Goal: Information Seeking & Learning: Learn about a topic

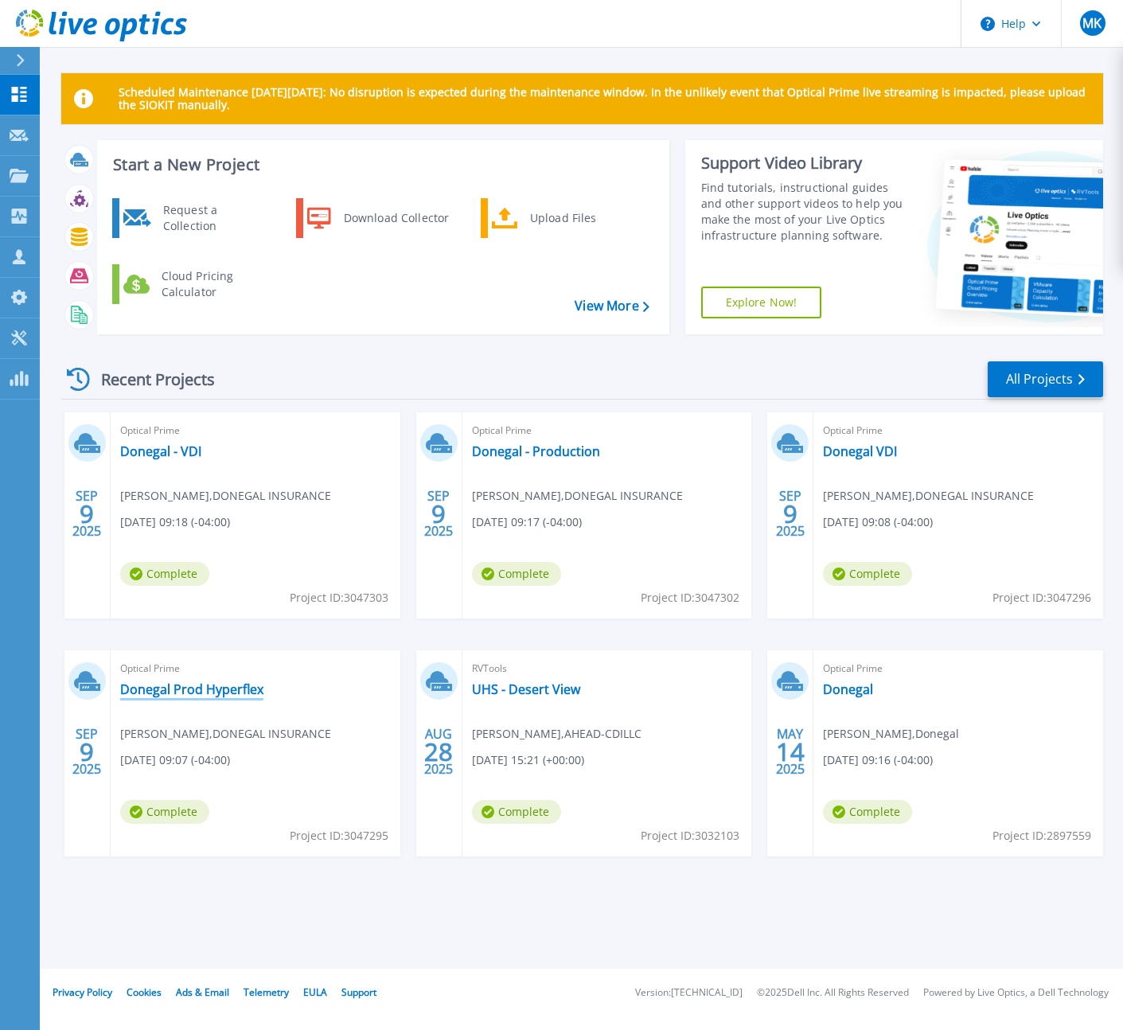
click at [170, 685] on link "Donegal Prod Hyperflex" at bounding box center [191, 689] width 143 height 16
click at [540, 446] on link "Donegal - Production" at bounding box center [536, 451] width 128 height 16
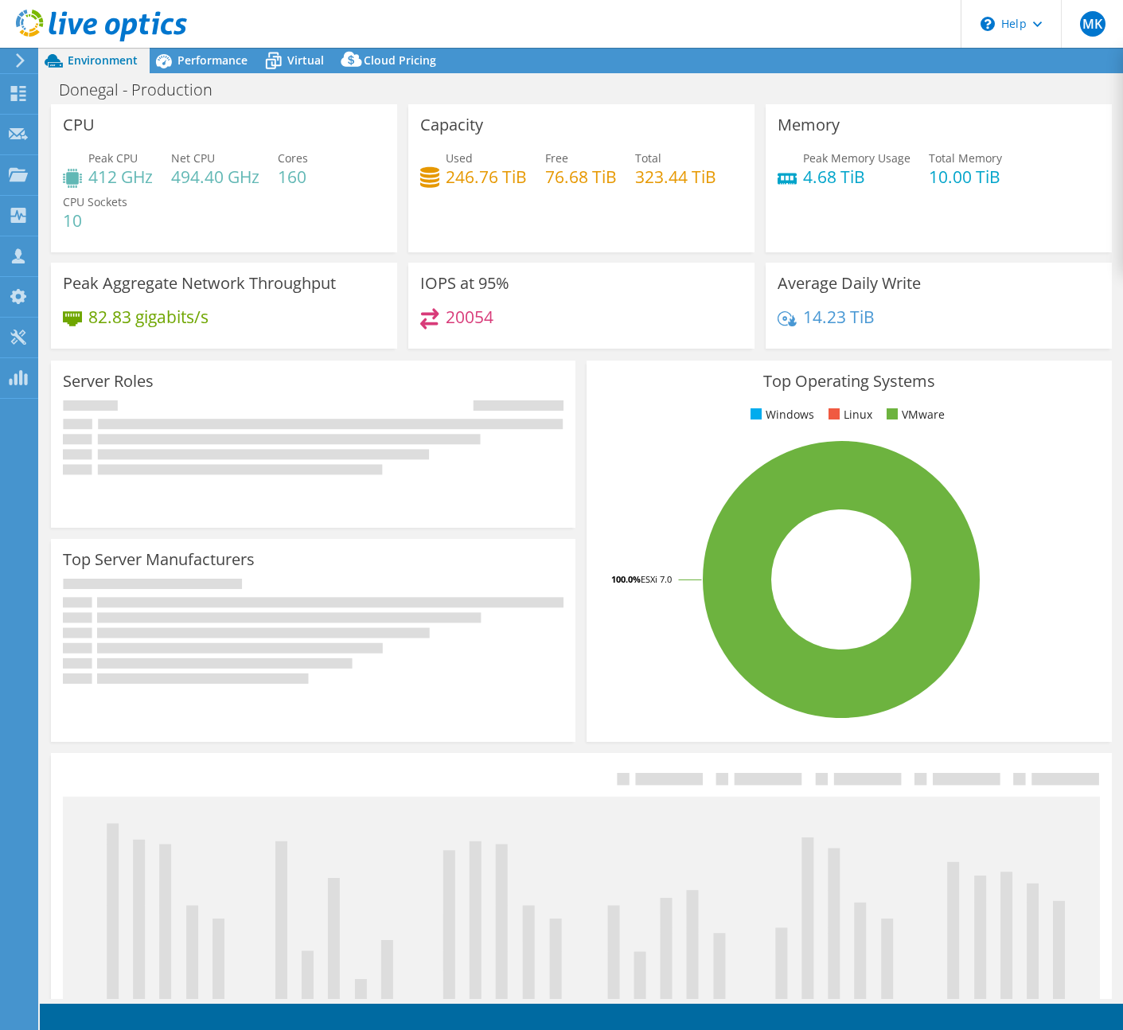
select select "USD"
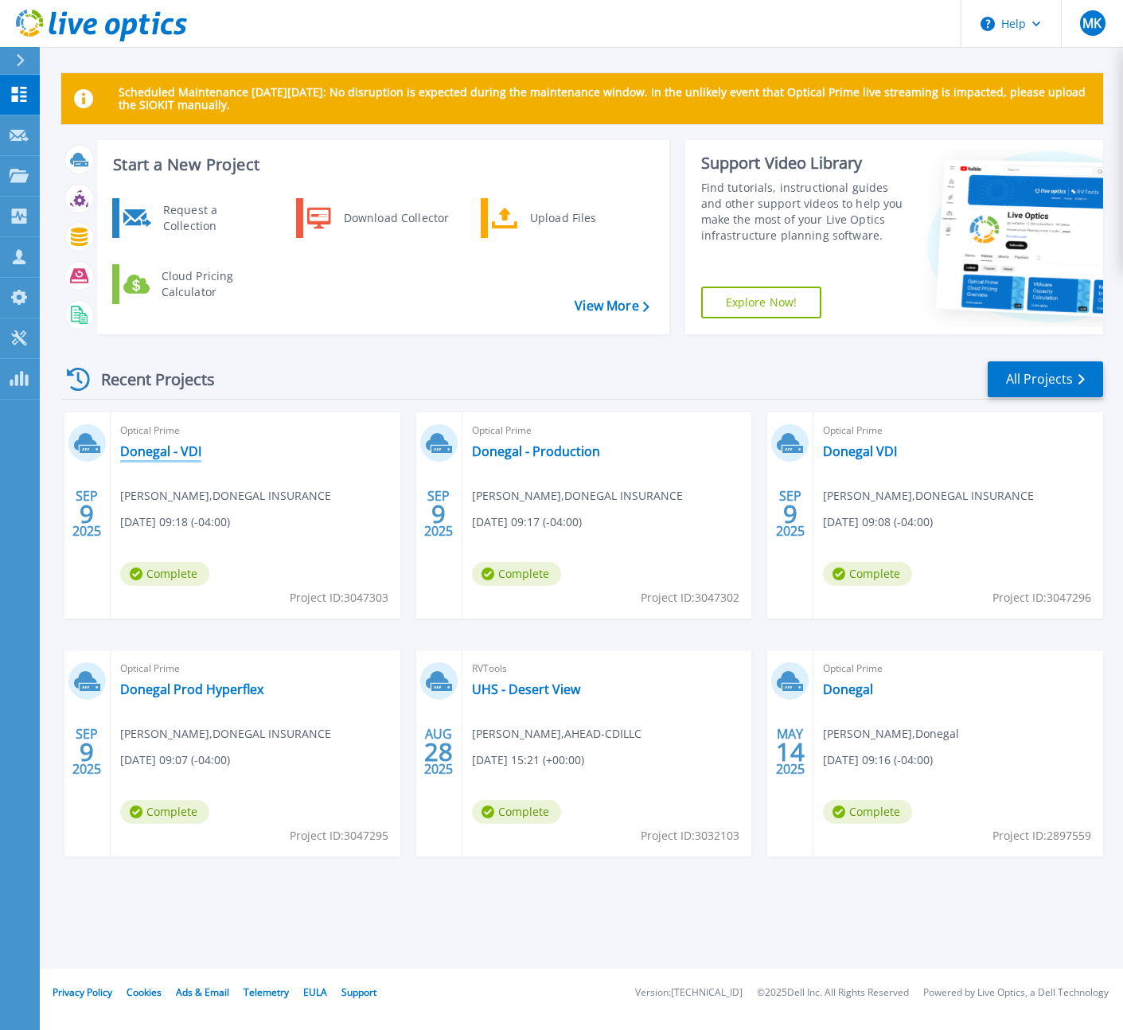
click at [162, 456] on link "Donegal - VDI" at bounding box center [160, 451] width 81 height 16
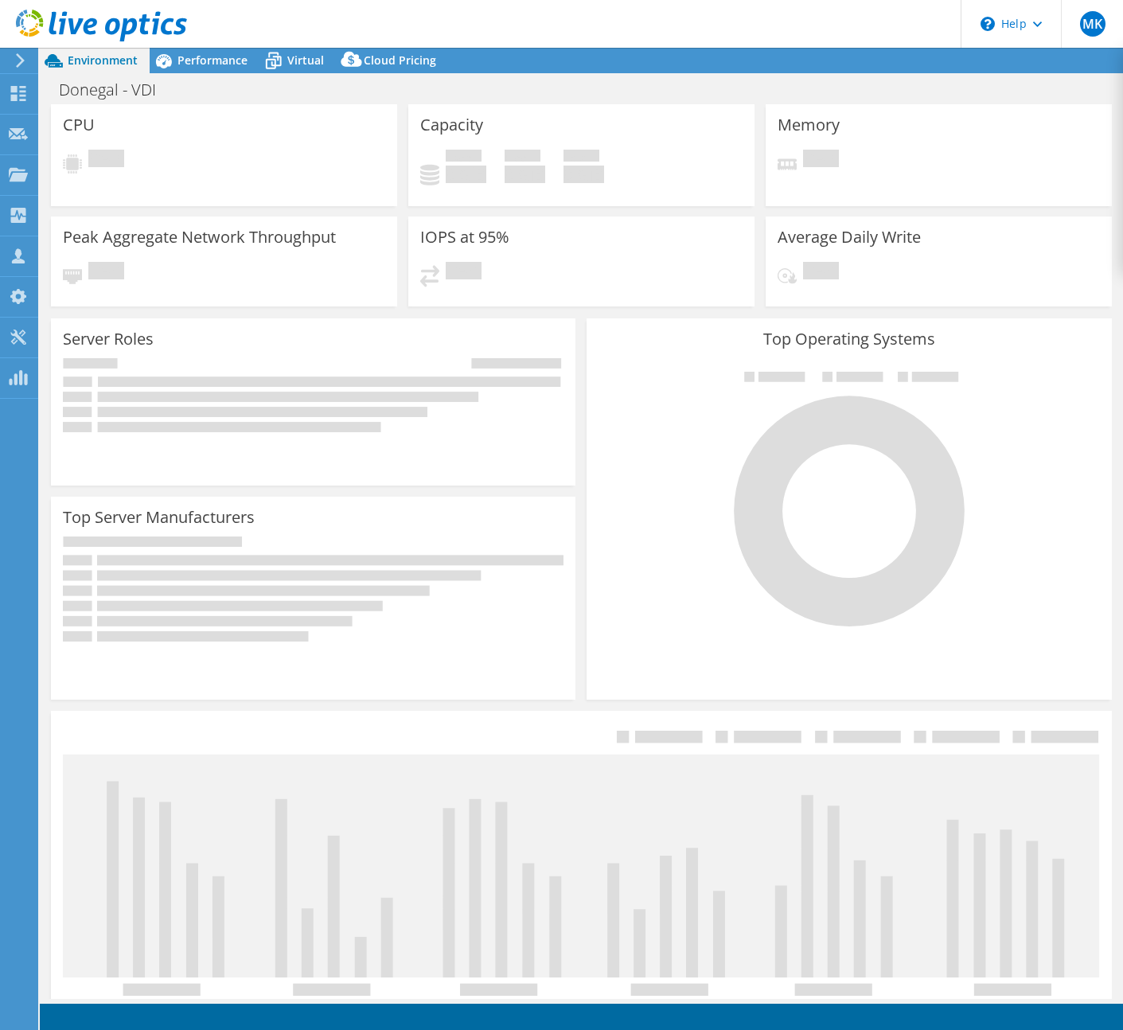
select select "USD"
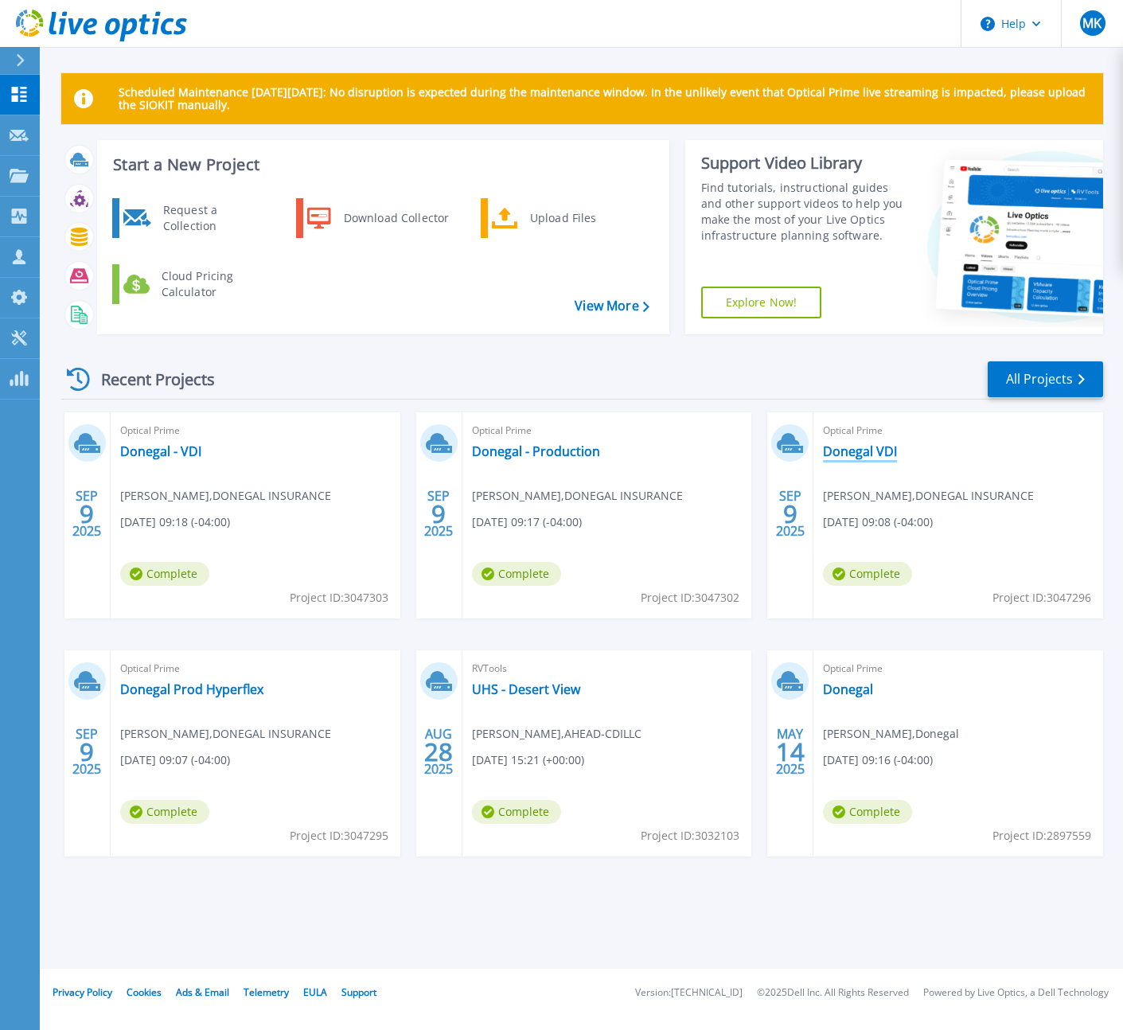
click at [877, 449] on link "Donegal VDI" at bounding box center [860, 451] width 74 height 16
click at [146, 455] on link "Donegal - VDI" at bounding box center [160, 451] width 81 height 16
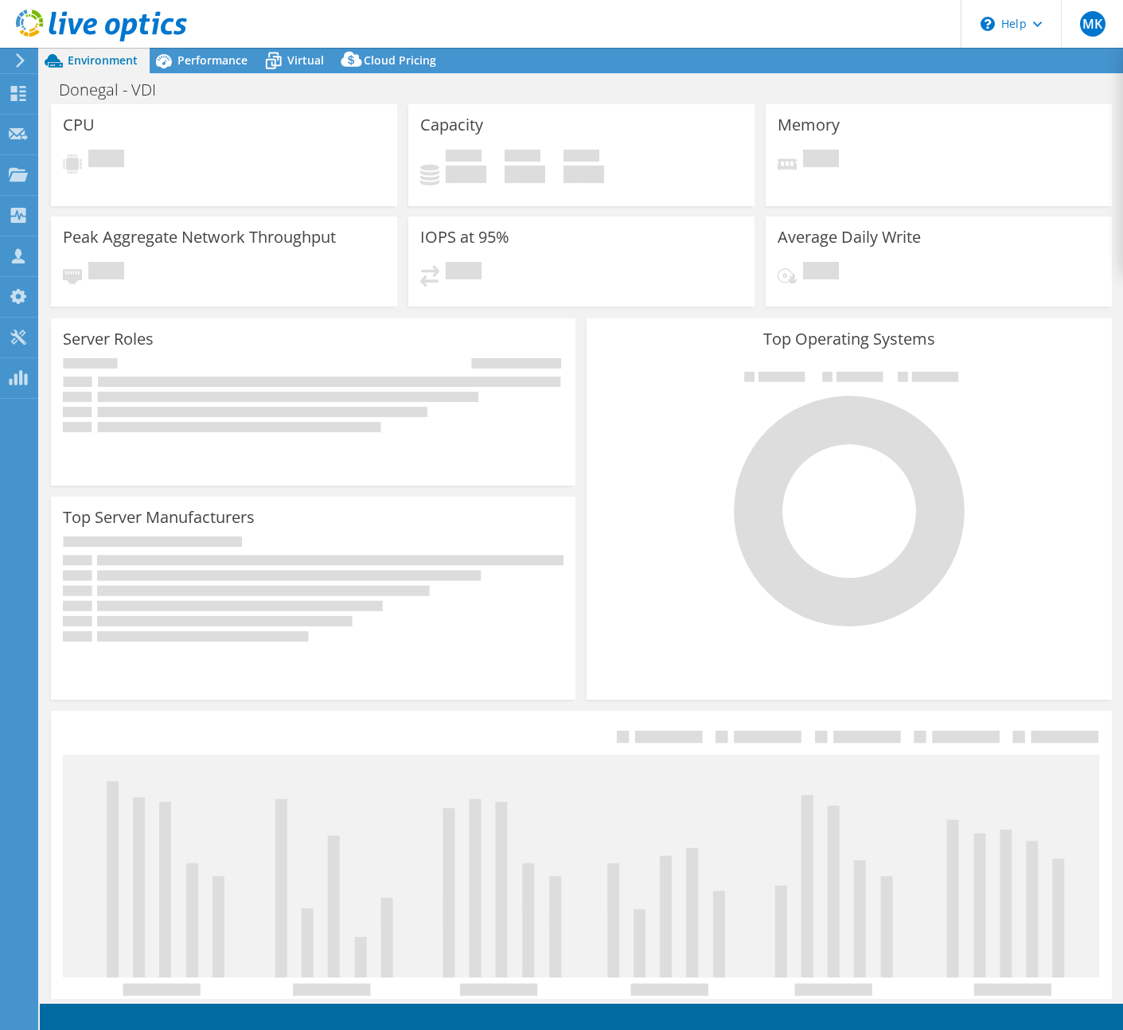
select select "USD"
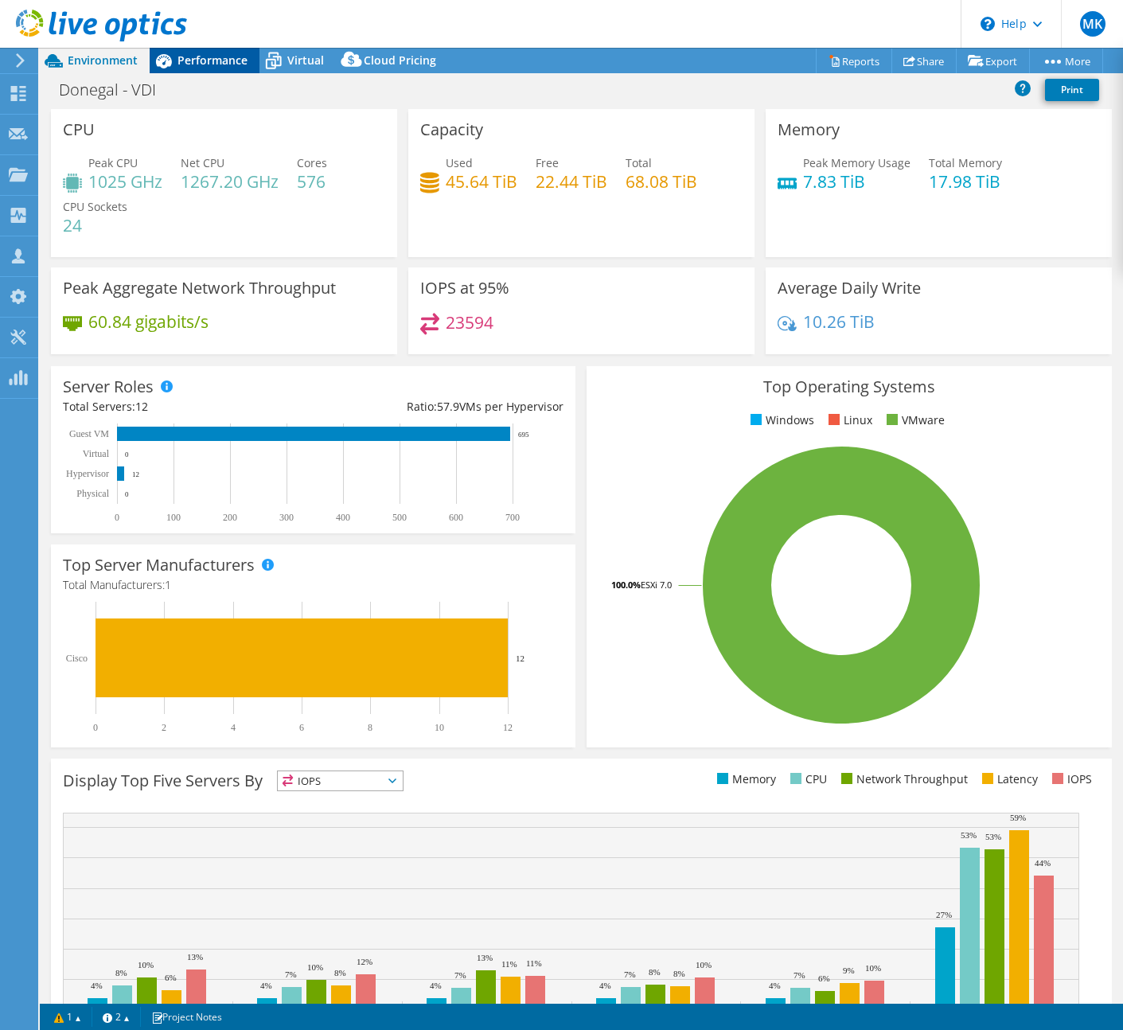
click at [209, 63] on span "Performance" at bounding box center [213, 60] width 70 height 15
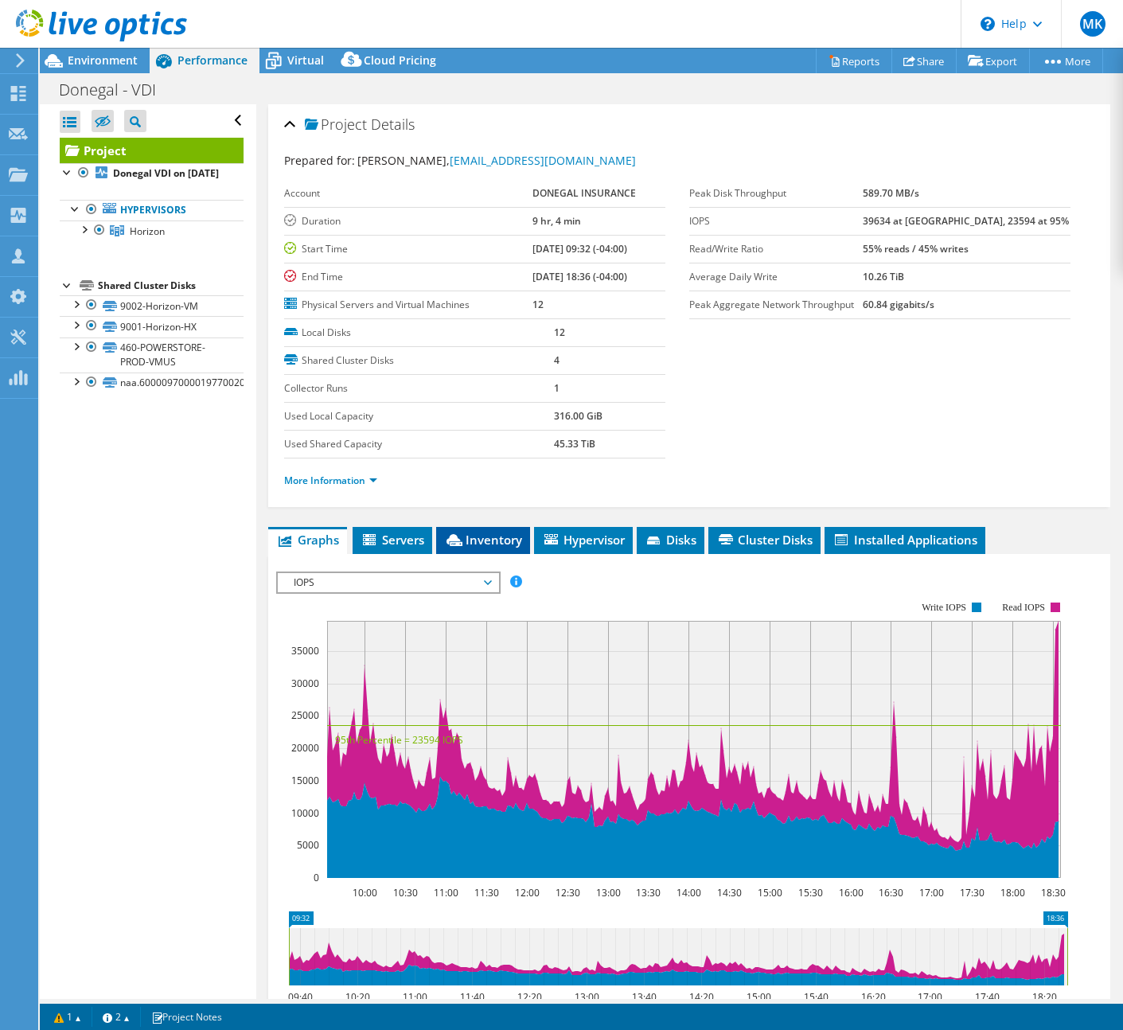
click at [491, 541] on span "Inventory" at bounding box center [483, 540] width 78 height 16
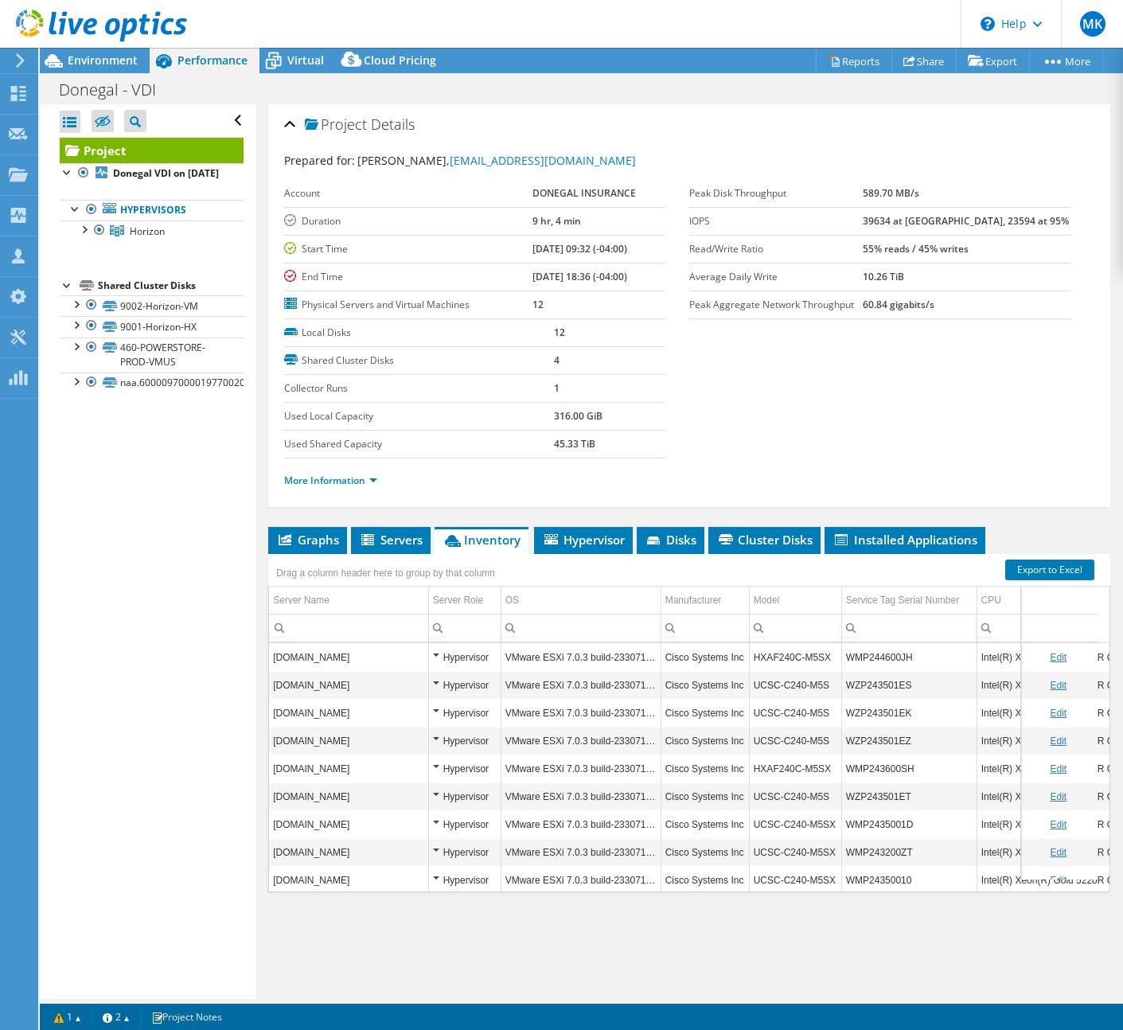
click at [63, 51] on div at bounding box center [93, 26] width 187 height 53
click at [66, 54] on icon at bounding box center [54, 61] width 28 height 28
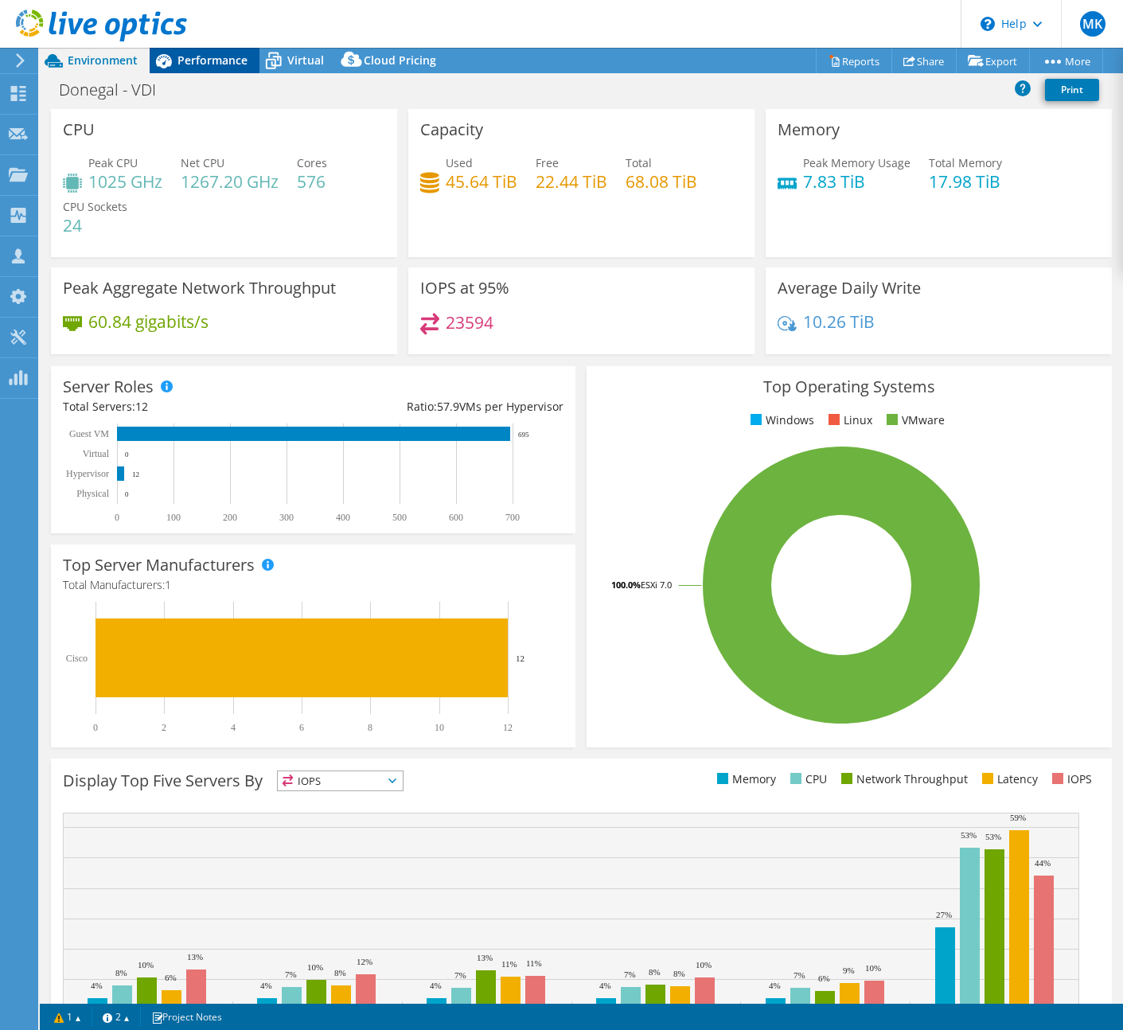
click at [206, 54] on span "Performance" at bounding box center [213, 60] width 70 height 15
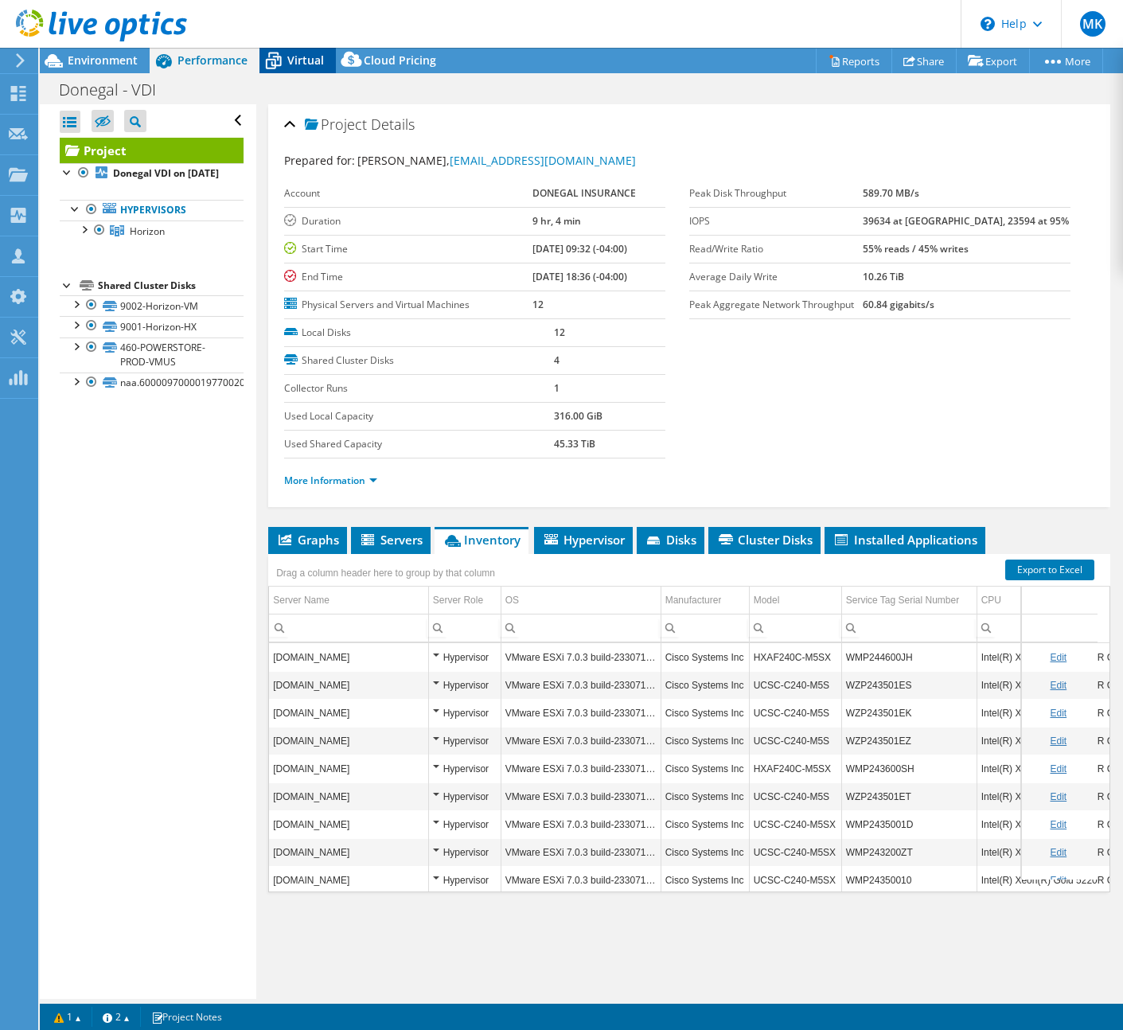
click at [297, 54] on span "Virtual" at bounding box center [305, 60] width 37 height 15
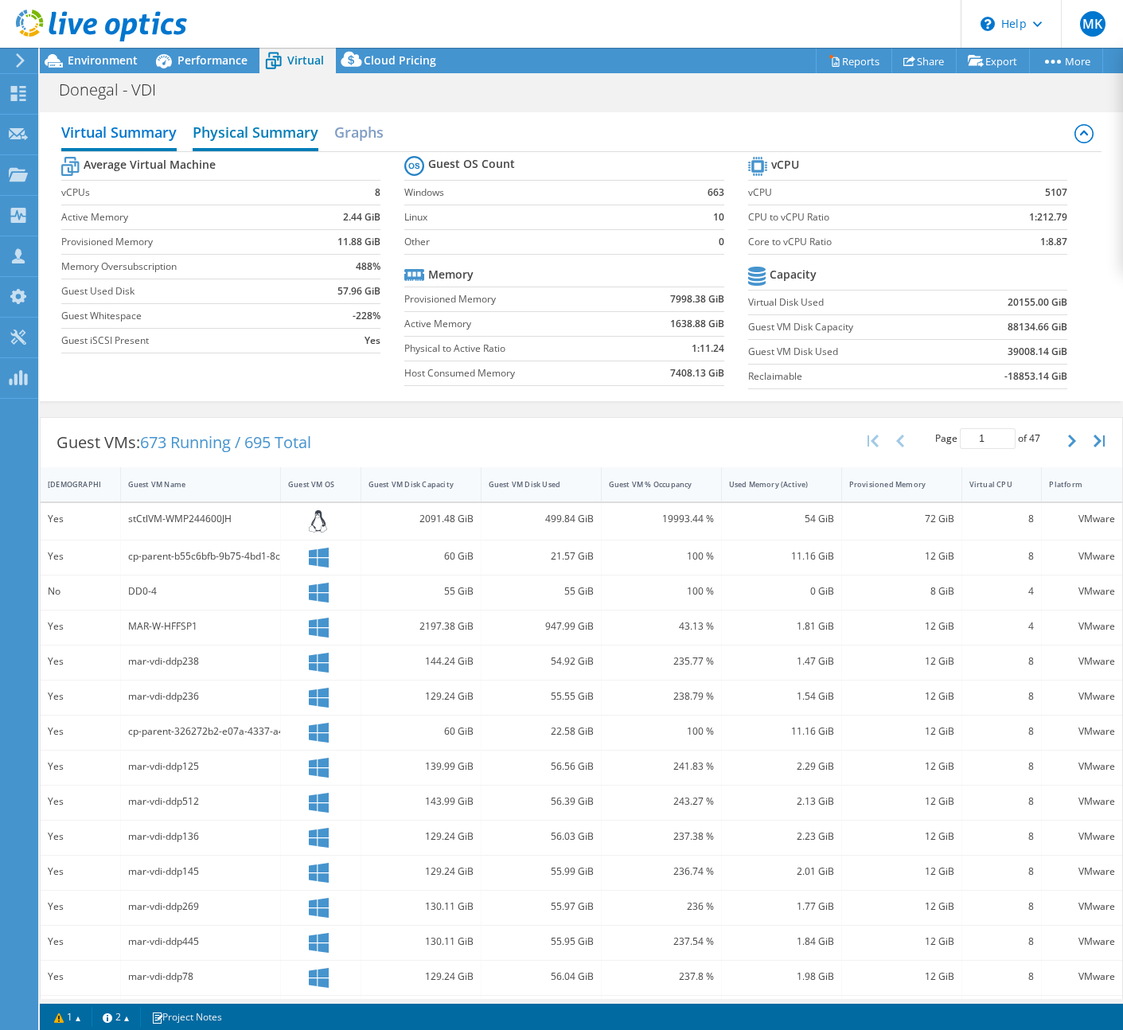
click at [260, 131] on h2 "Physical Summary" at bounding box center [256, 133] width 126 height 35
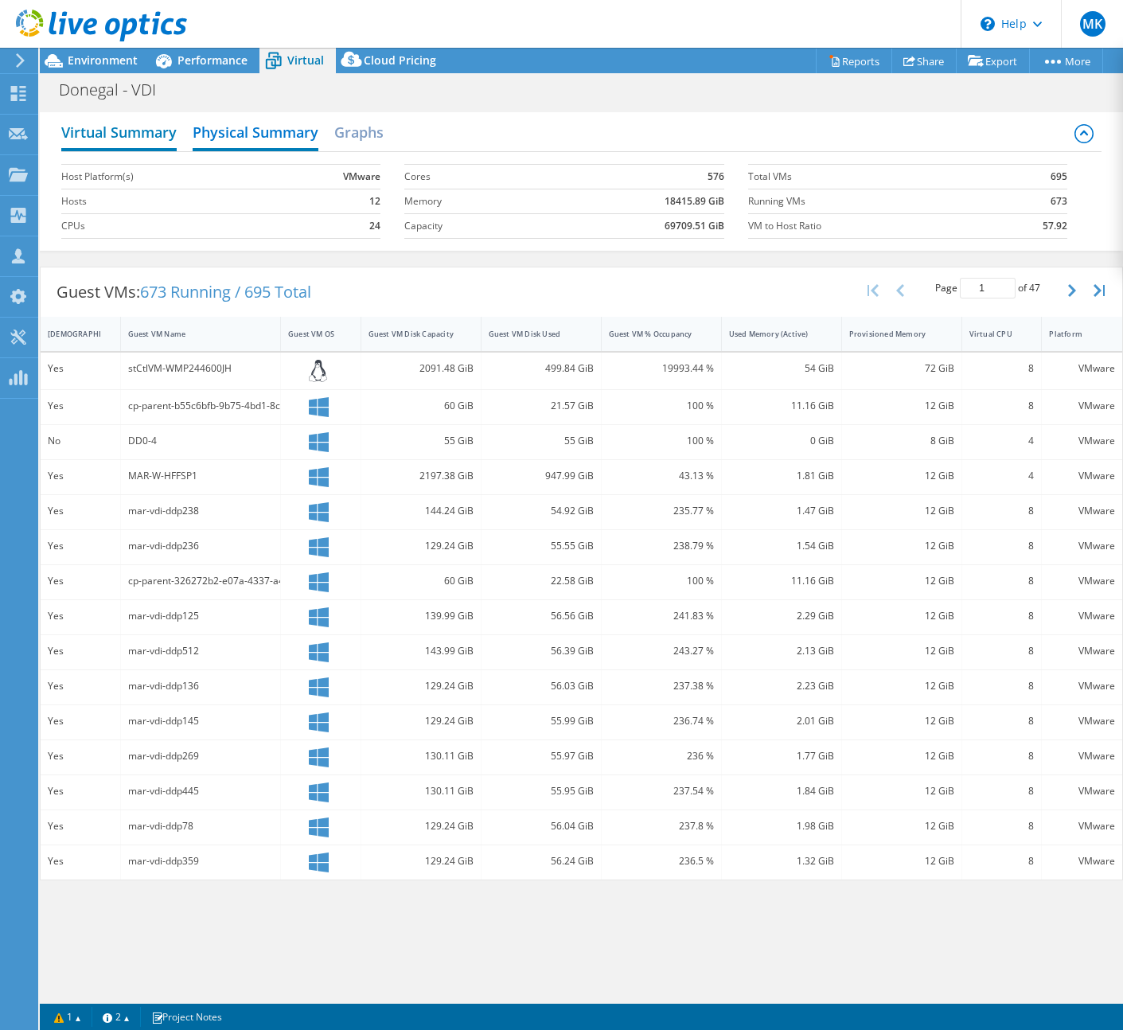
click at [122, 137] on h2 "Virtual Summary" at bounding box center [118, 133] width 115 height 35
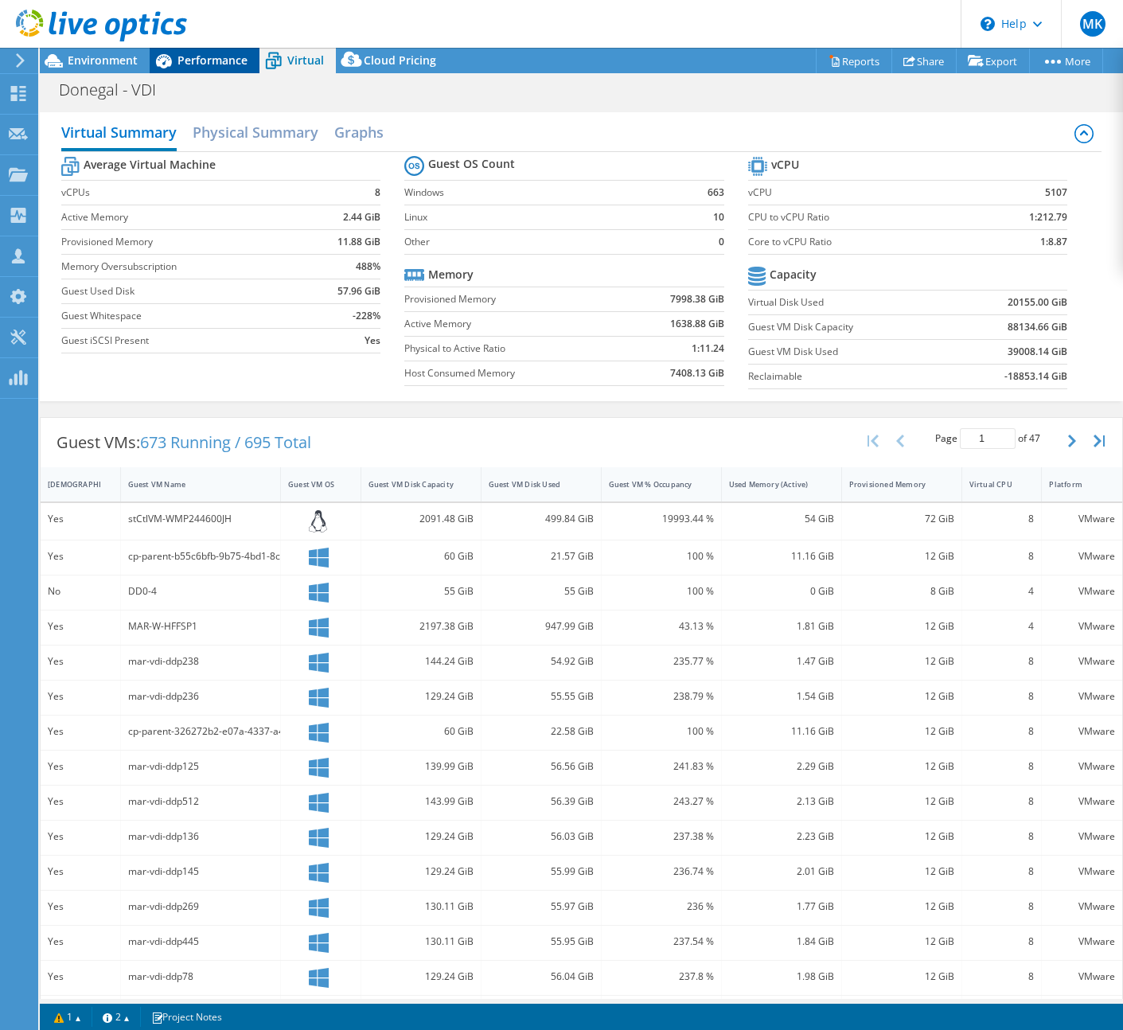
click at [194, 53] on span "Performance" at bounding box center [213, 60] width 70 height 15
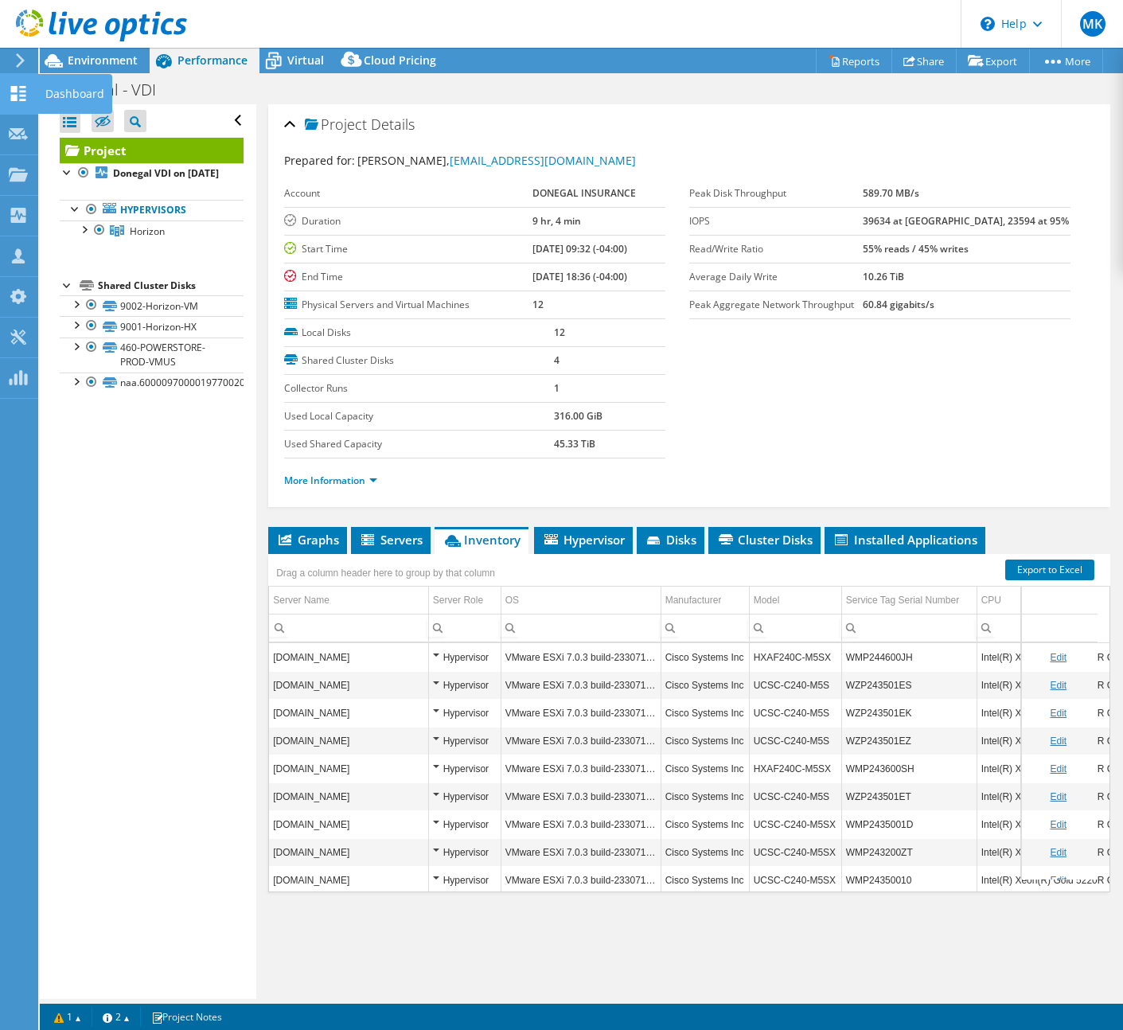
click at [21, 103] on div at bounding box center [18, 96] width 19 height 18
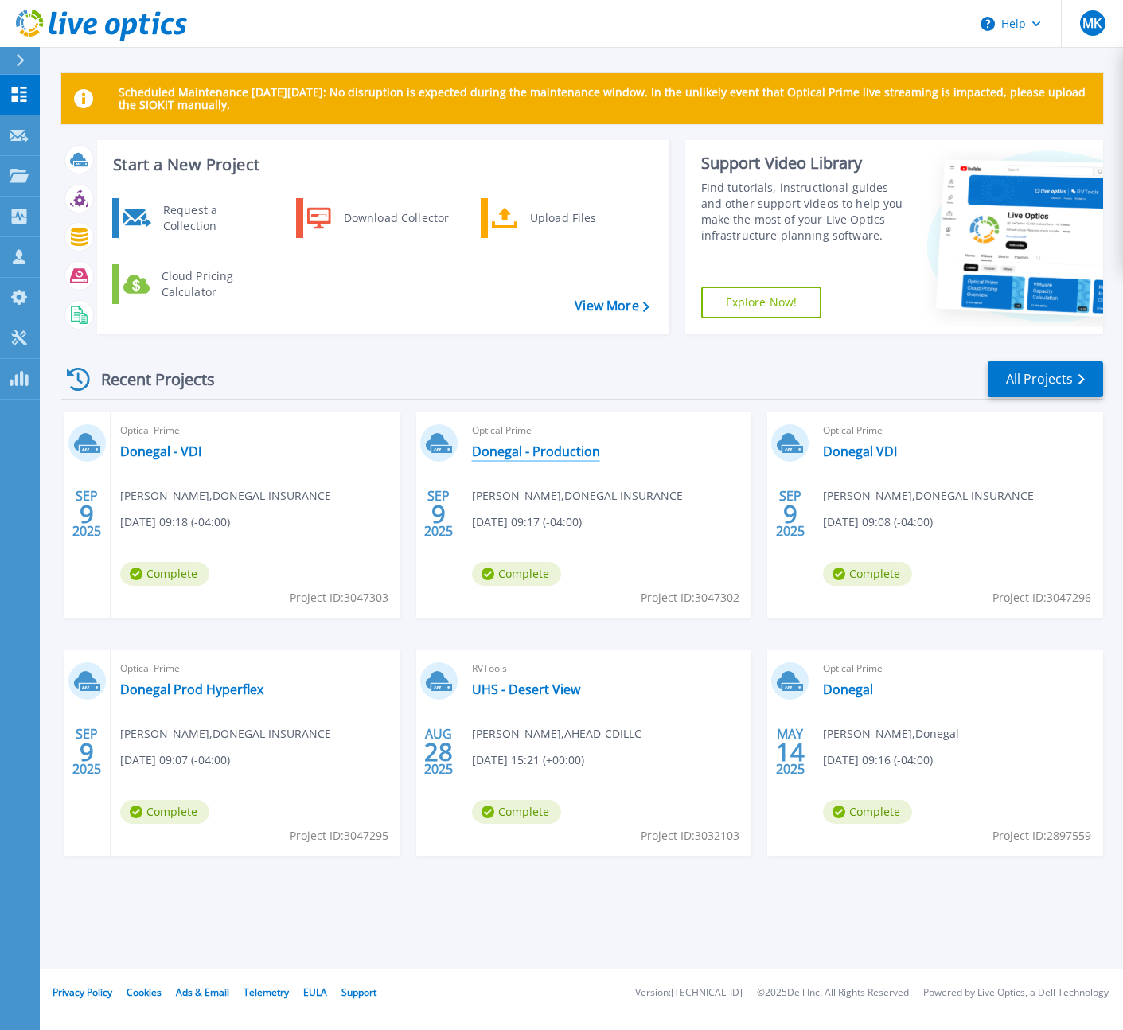
click at [567, 446] on link "Donegal - Production" at bounding box center [536, 451] width 128 height 16
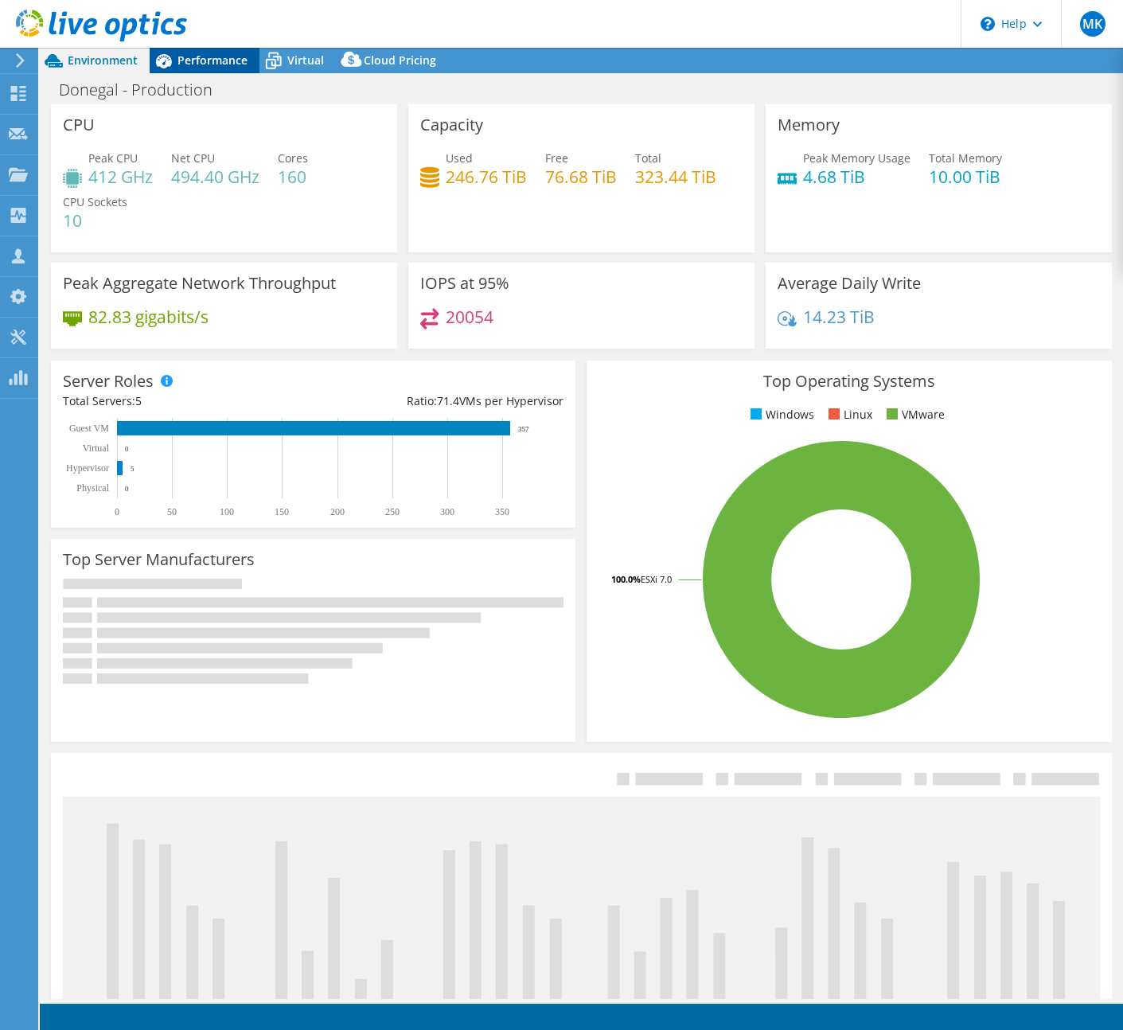
select select "USD"
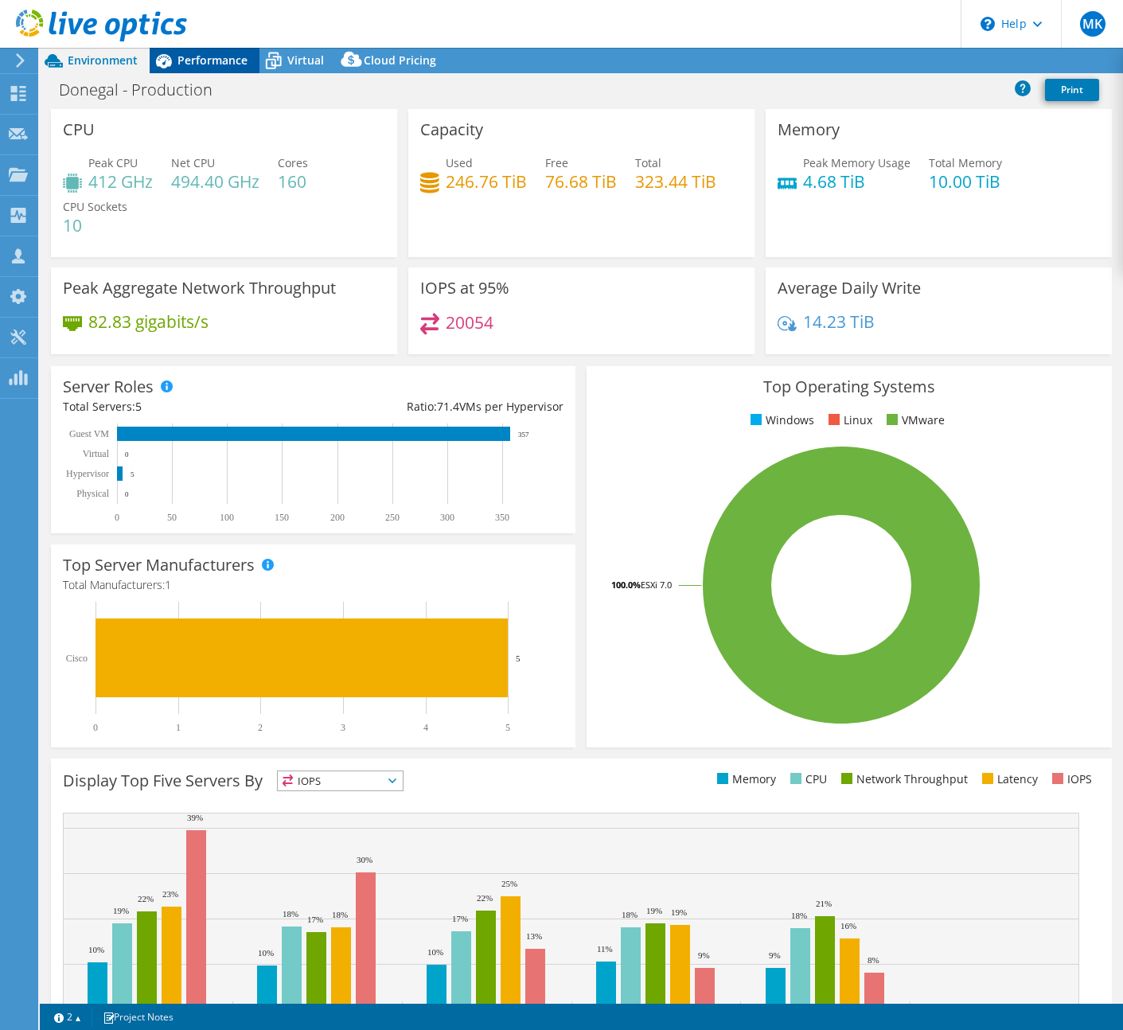
click at [222, 63] on span "Performance" at bounding box center [213, 60] width 70 height 15
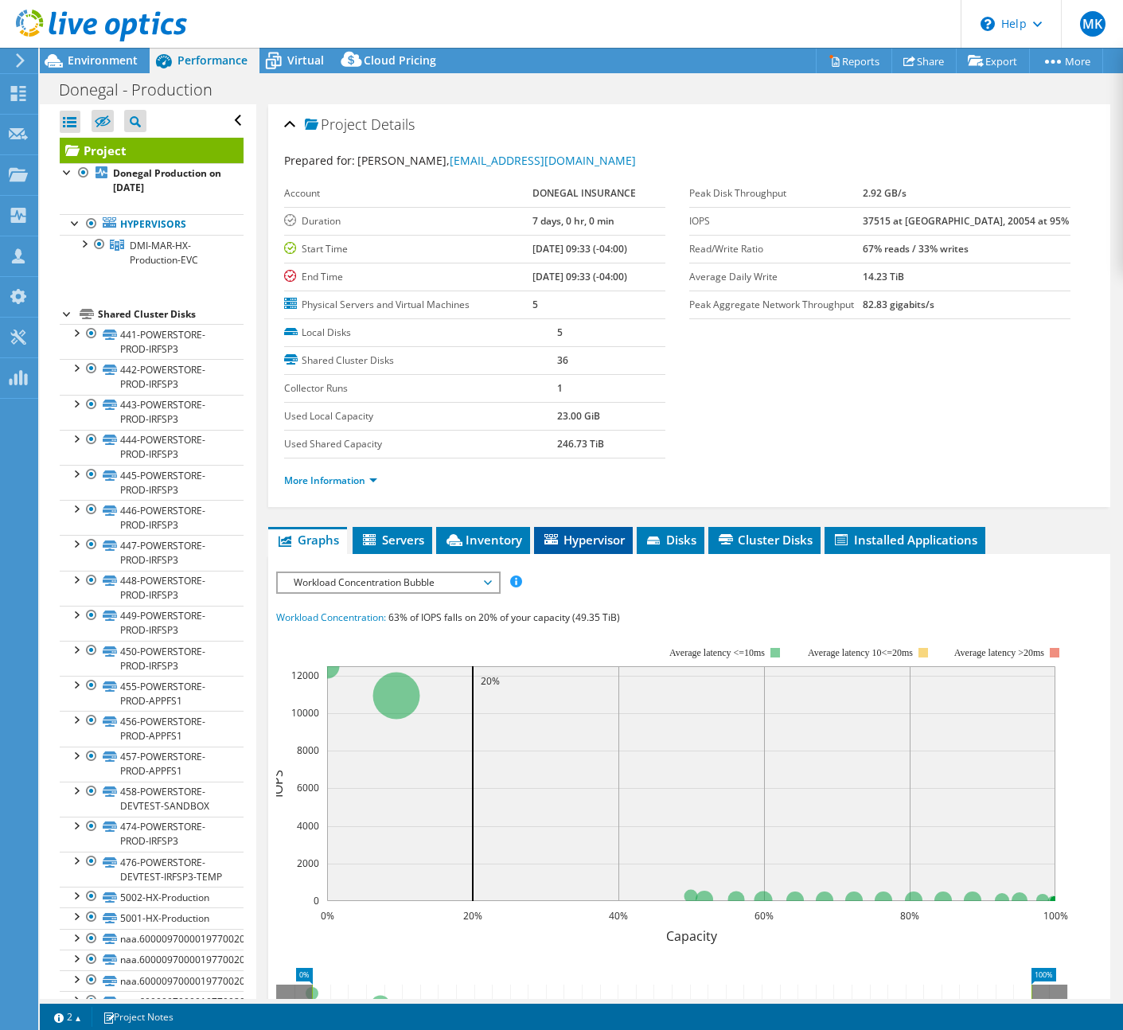
click at [603, 532] on span "Hypervisor" at bounding box center [583, 540] width 83 height 16
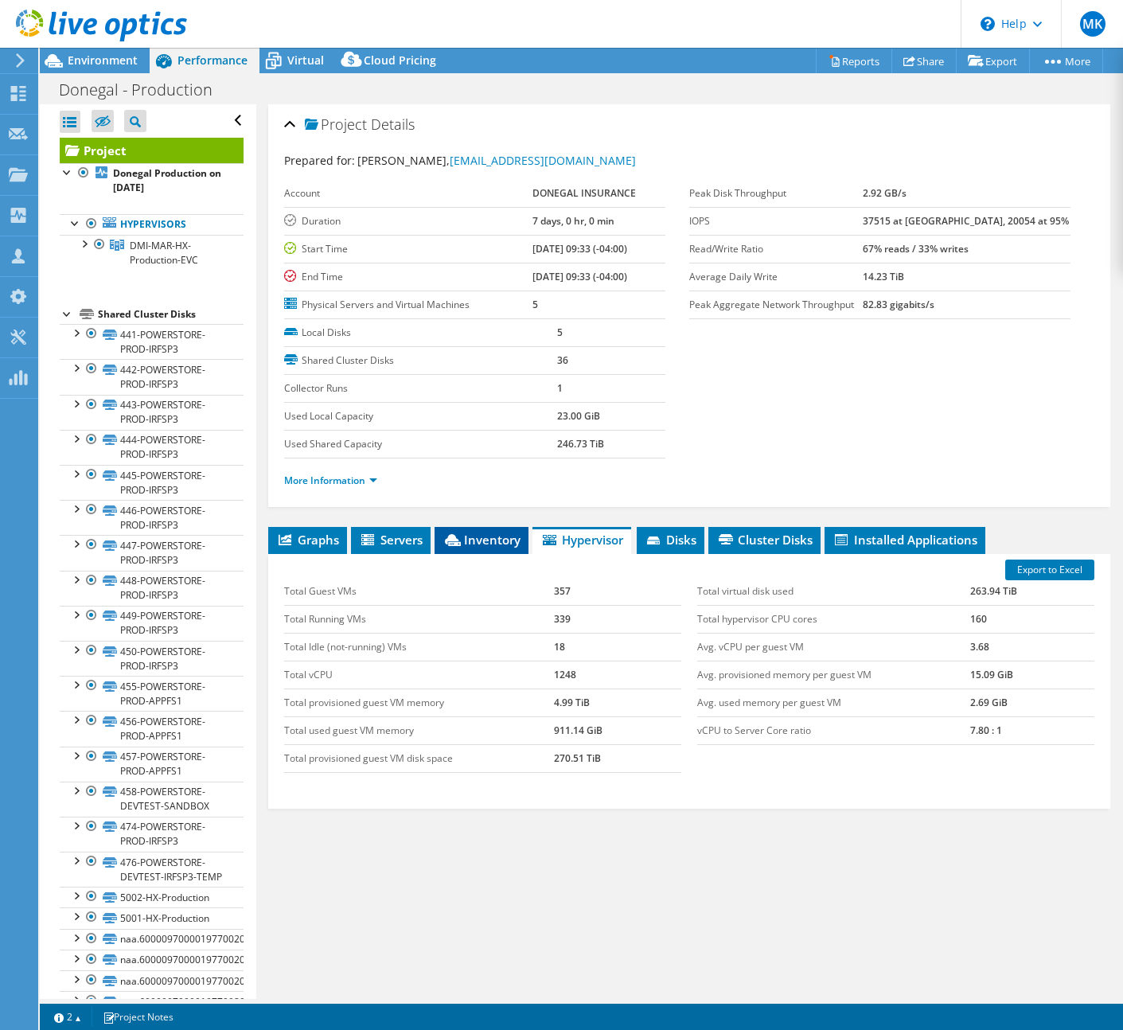
click at [482, 540] on span "Inventory" at bounding box center [482, 540] width 78 height 16
